Goal: Task Accomplishment & Management: Use online tool/utility

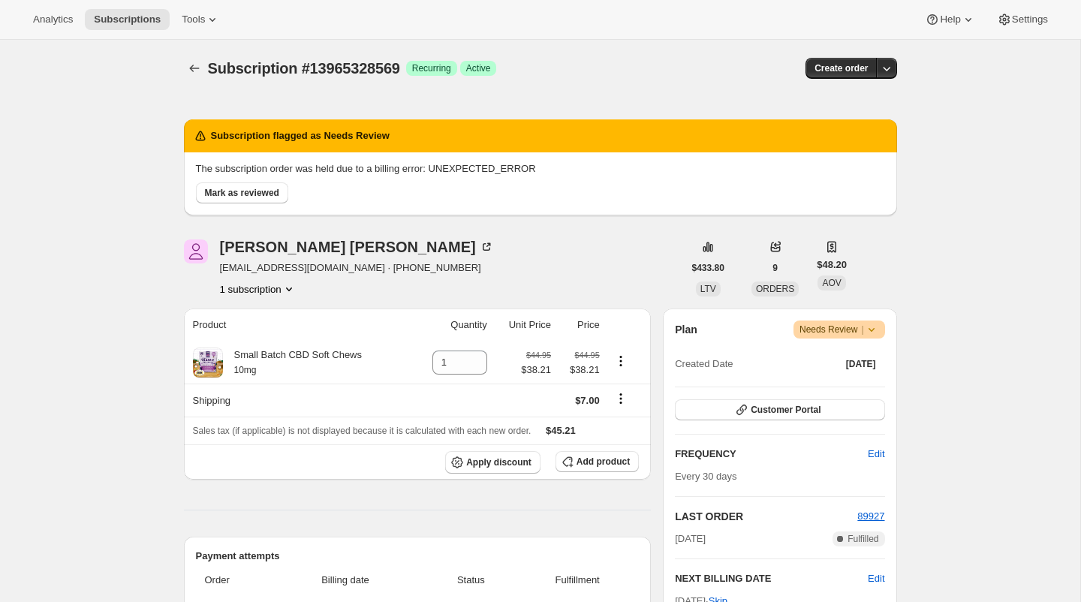
click at [583, 42] on div "Subscription #13965328569. This page is ready Subscription #13965328569 Success…" at bounding box center [540, 68] width 713 height 57
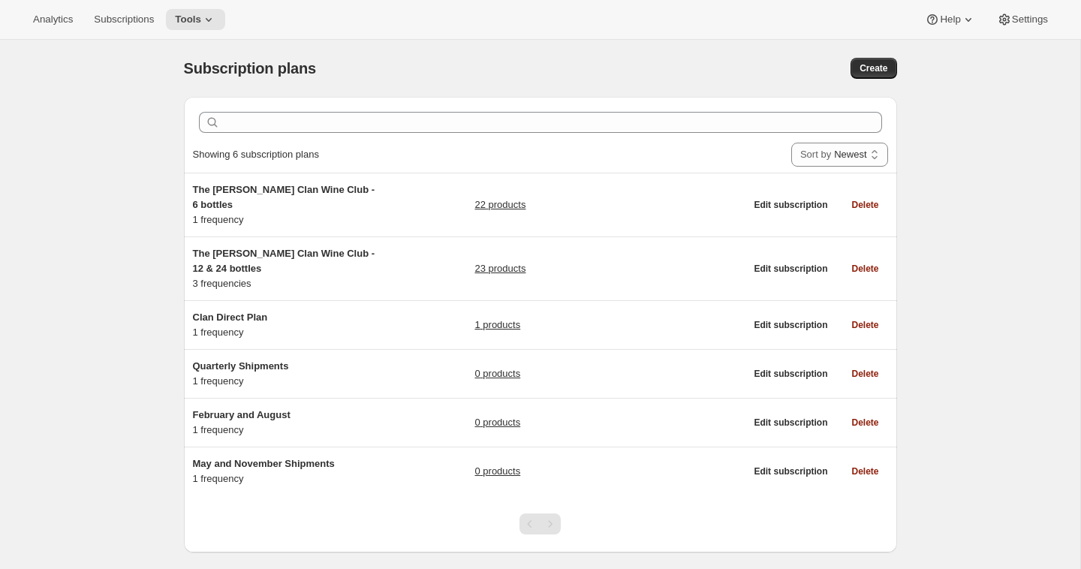
click at [692, 50] on div "Subscription plans. This page is ready Subscription plans Create" at bounding box center [540, 68] width 713 height 57
click at [134, 26] on button "Subscriptions" at bounding box center [124, 19] width 78 height 21
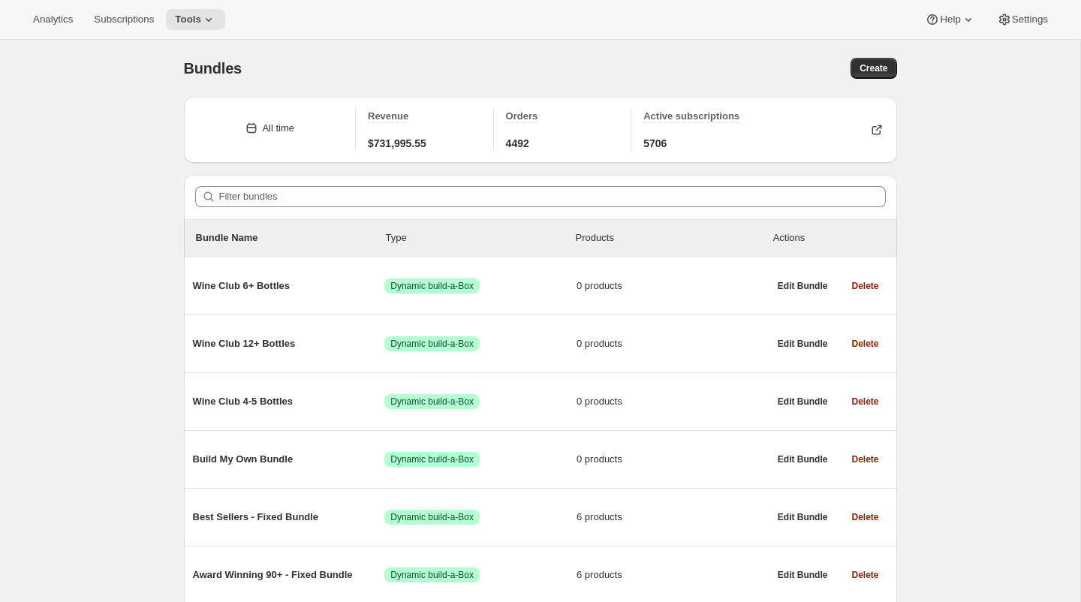
click at [474, 82] on div "Bundles. This page is ready Bundles Create" at bounding box center [540, 68] width 713 height 57
